Goal: Find specific page/section: Find specific page/section

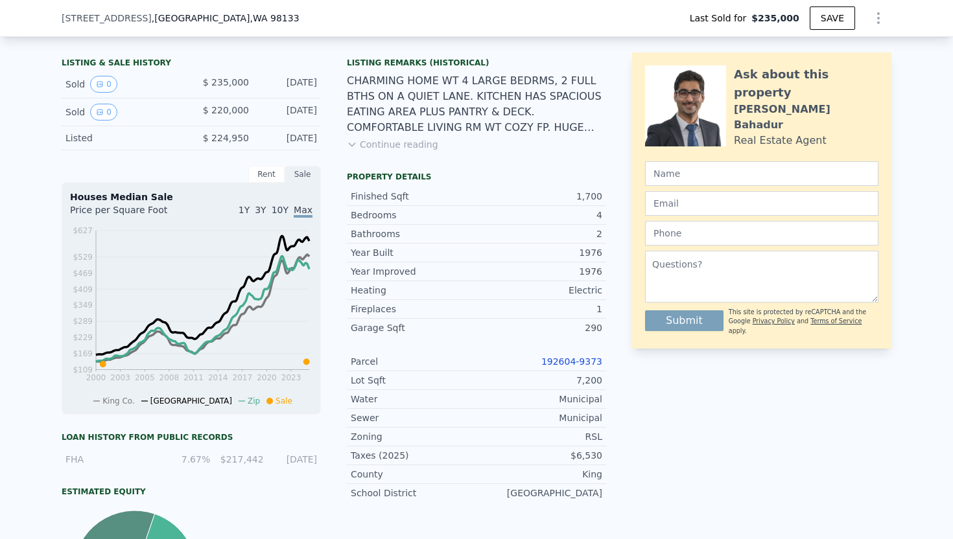
scroll to position [363, 0]
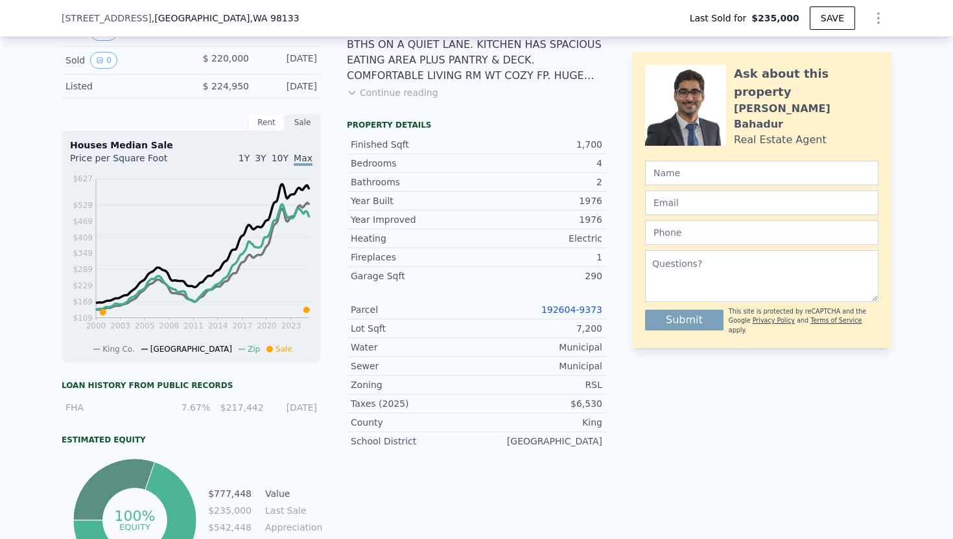
click at [575, 314] on link "192604-9373" at bounding box center [571, 310] width 61 height 10
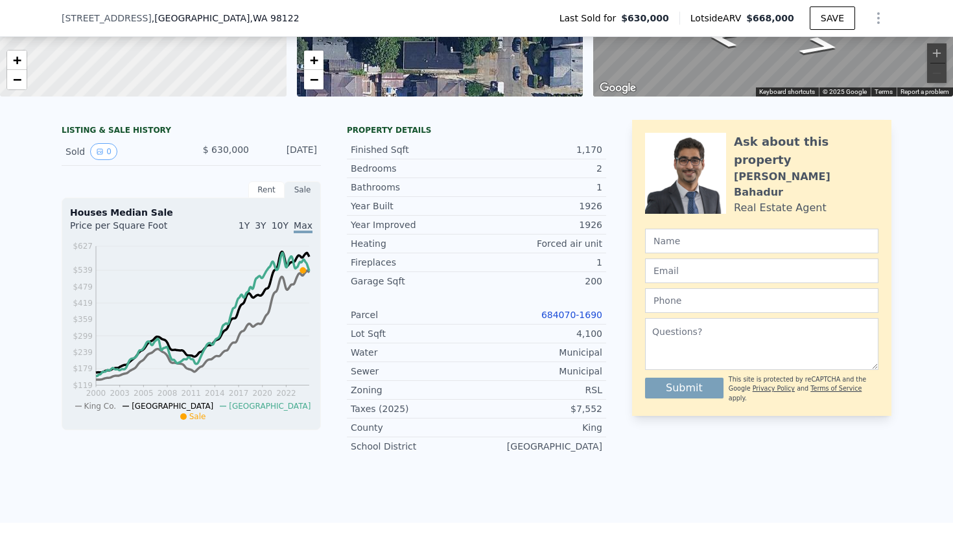
scroll to position [270, 0]
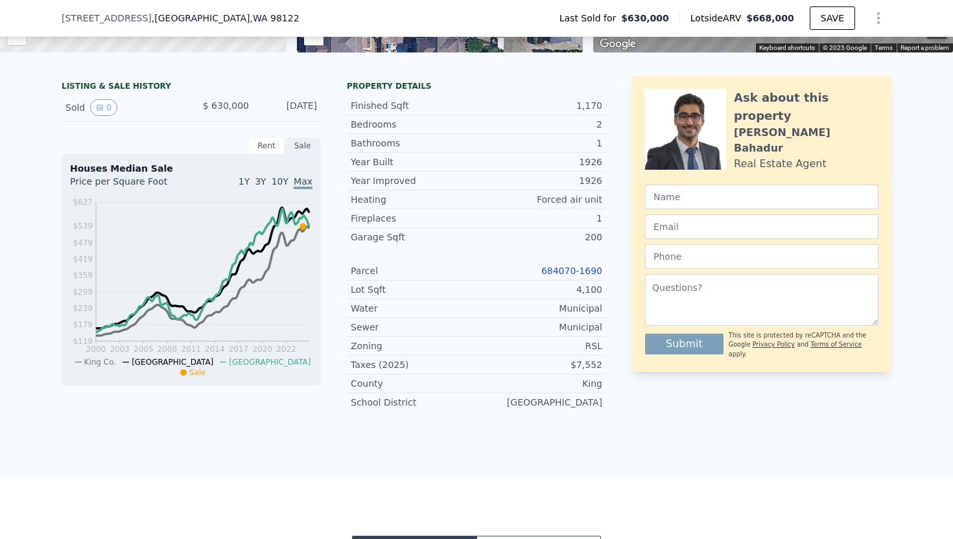
click at [573, 267] on link "684070-1690" at bounding box center [571, 271] width 61 height 10
